Goal: Check status: Check status

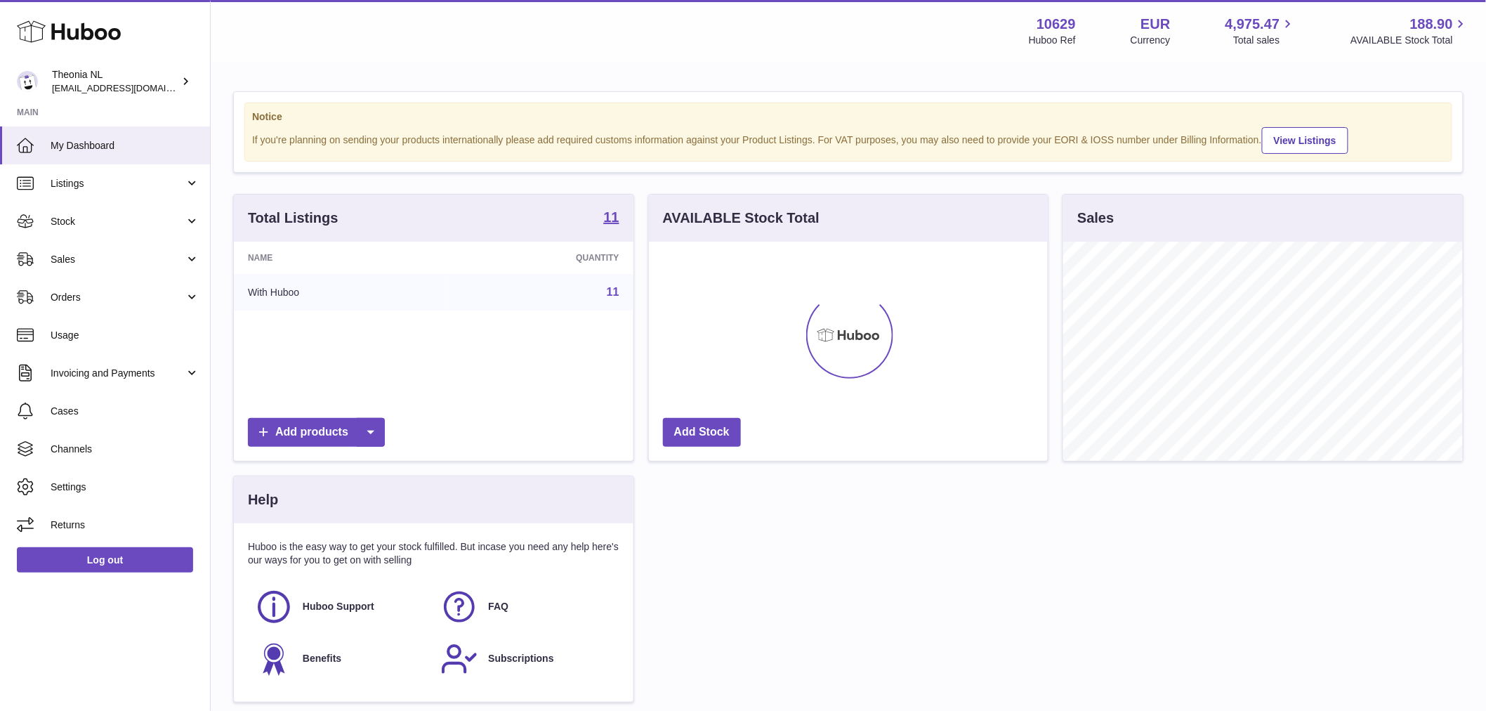
scroll to position [219, 399]
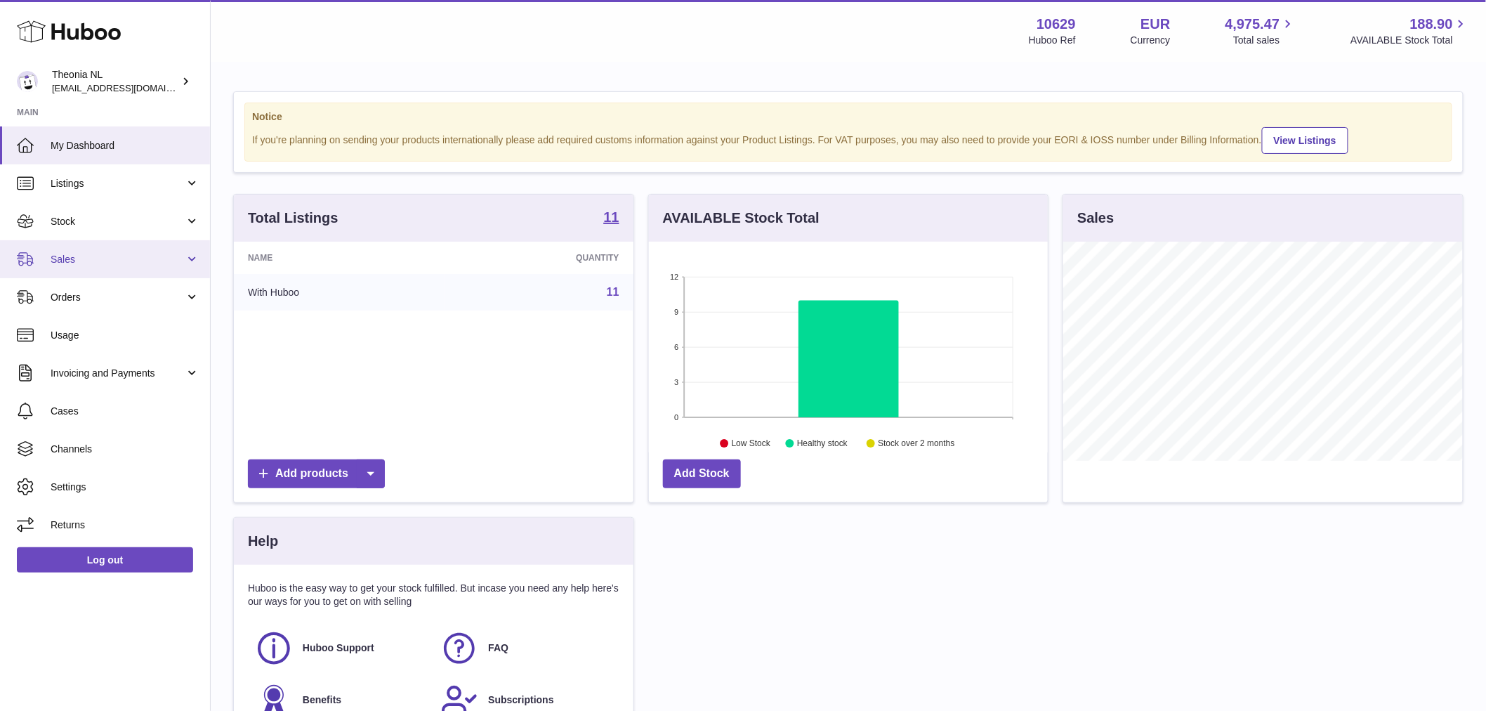
click at [107, 262] on span "Sales" at bounding box center [118, 259] width 134 height 13
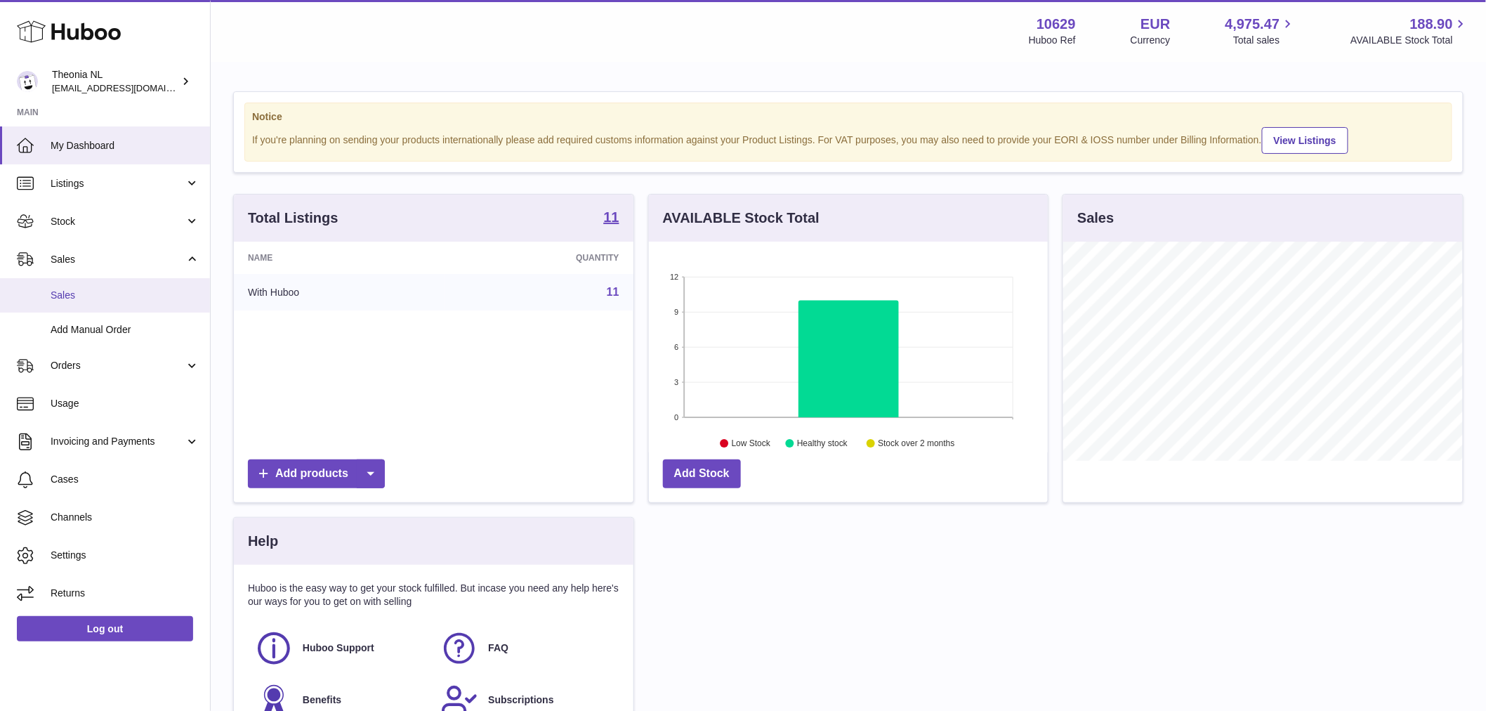
click at [100, 301] on span "Sales" at bounding box center [125, 295] width 149 height 13
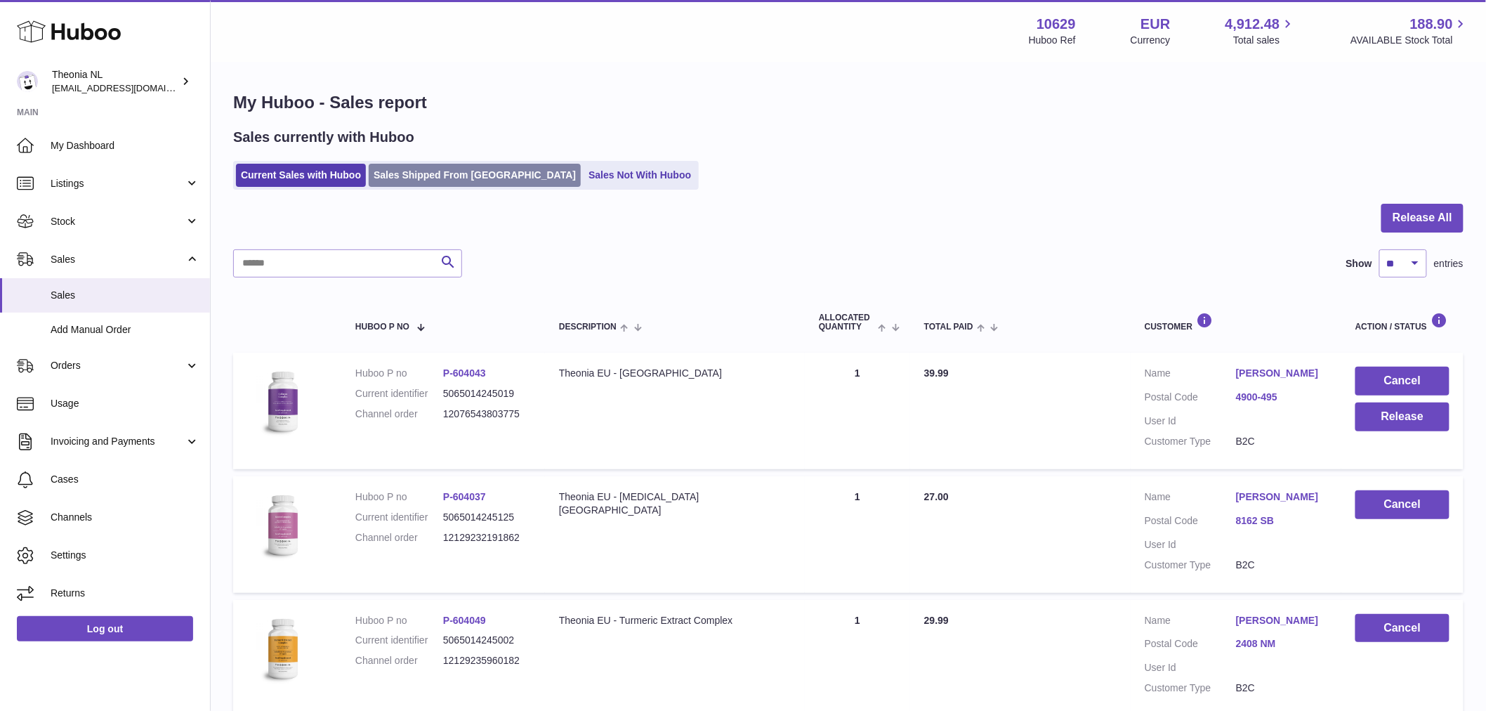
click at [425, 179] on link "Sales Shipped From [GEOGRAPHIC_DATA]" at bounding box center [475, 175] width 212 height 23
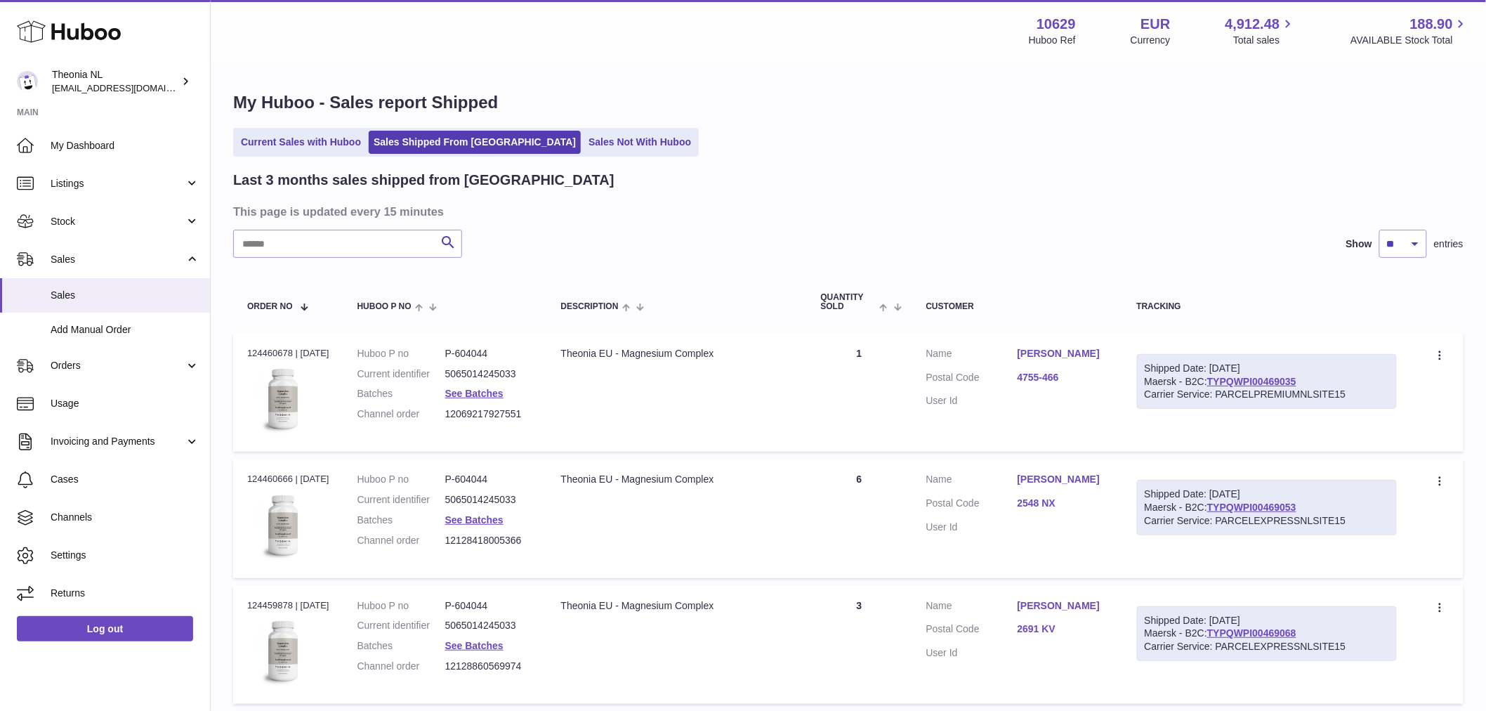
drag, startPoint x: 343, startPoint y: 258, endPoint x: 351, endPoint y: 246, distance: 15.2
click at [352, 244] on input "text" at bounding box center [347, 244] width 229 height 28
click at [353, 241] on input "text" at bounding box center [347, 244] width 229 height 28
click at [357, 239] on input "text" at bounding box center [347, 244] width 229 height 28
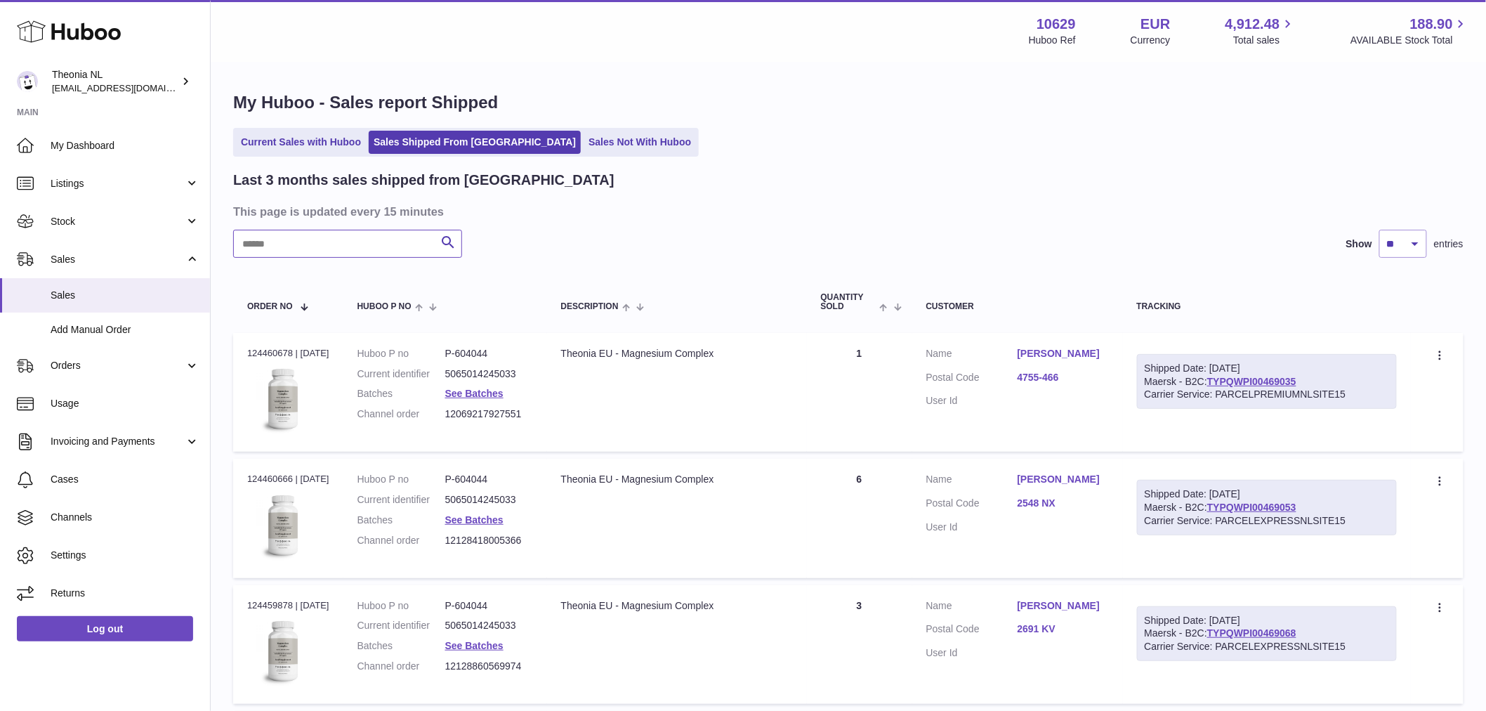
paste input "**********"
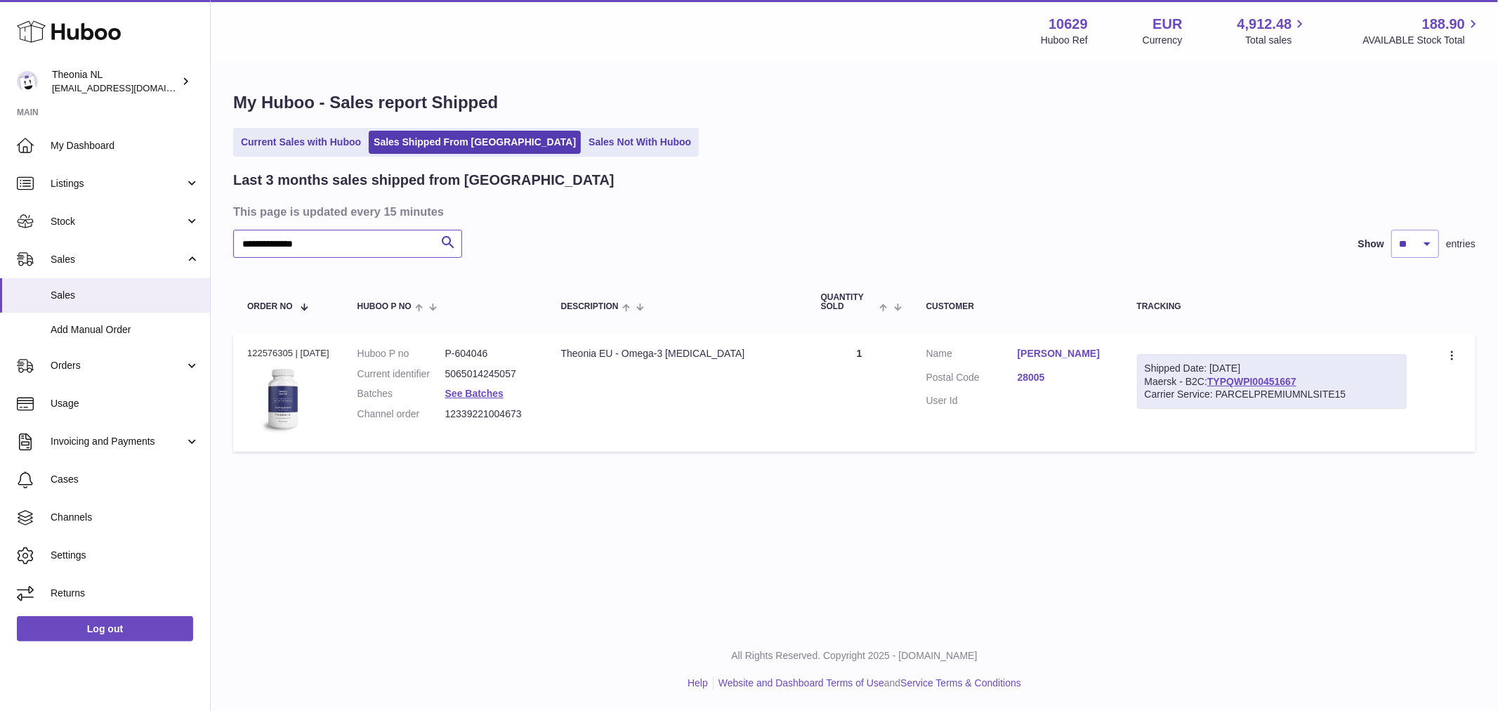
type input "**********"
copy link "TYPQWPI00451667"
drag, startPoint x: 1315, startPoint y: 381, endPoint x: 81, endPoint y: 328, distance: 1235.0
click at [1220, 378] on div "Shipped Date: 11th Aug 2025 Maersk - B2C: TYPQWPI00451667 Carrier Service: PARC…" at bounding box center [1272, 381] width 270 height 55
click at [1239, 381] on link "TYPQWPI00451667" at bounding box center [1251, 381] width 89 height 11
